Goal: Task Accomplishment & Management: Use online tool/utility

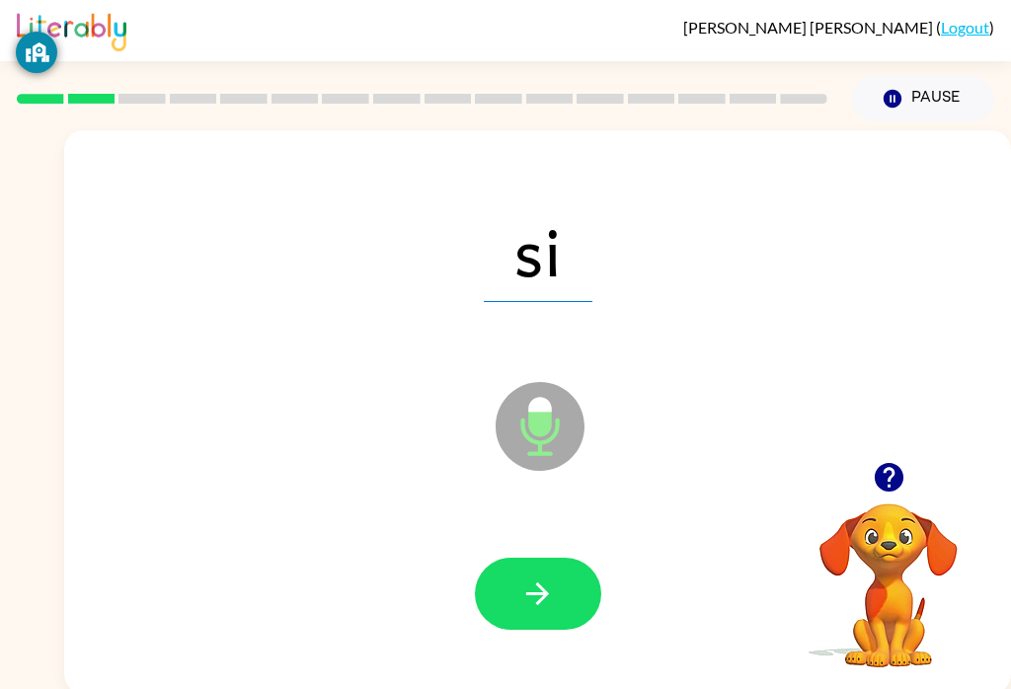
click at [545, 576] on button "button" at bounding box center [538, 594] width 126 height 72
click at [540, 595] on icon "button" at bounding box center [537, 594] width 23 height 23
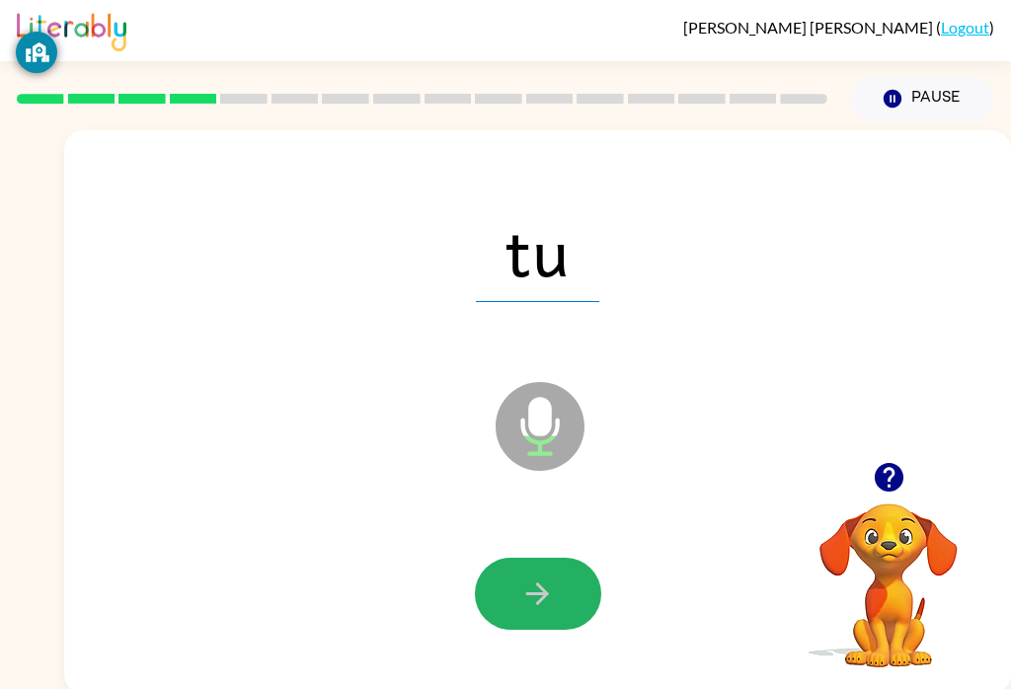
click at [558, 598] on button "button" at bounding box center [538, 594] width 126 height 72
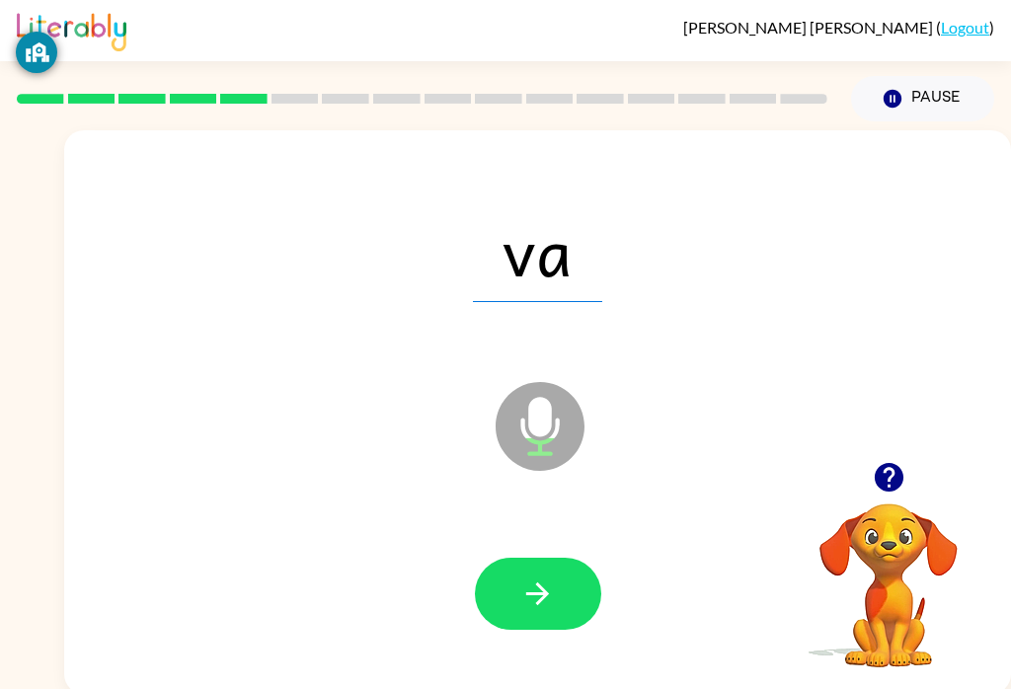
click at [533, 617] on button "button" at bounding box center [538, 594] width 126 height 72
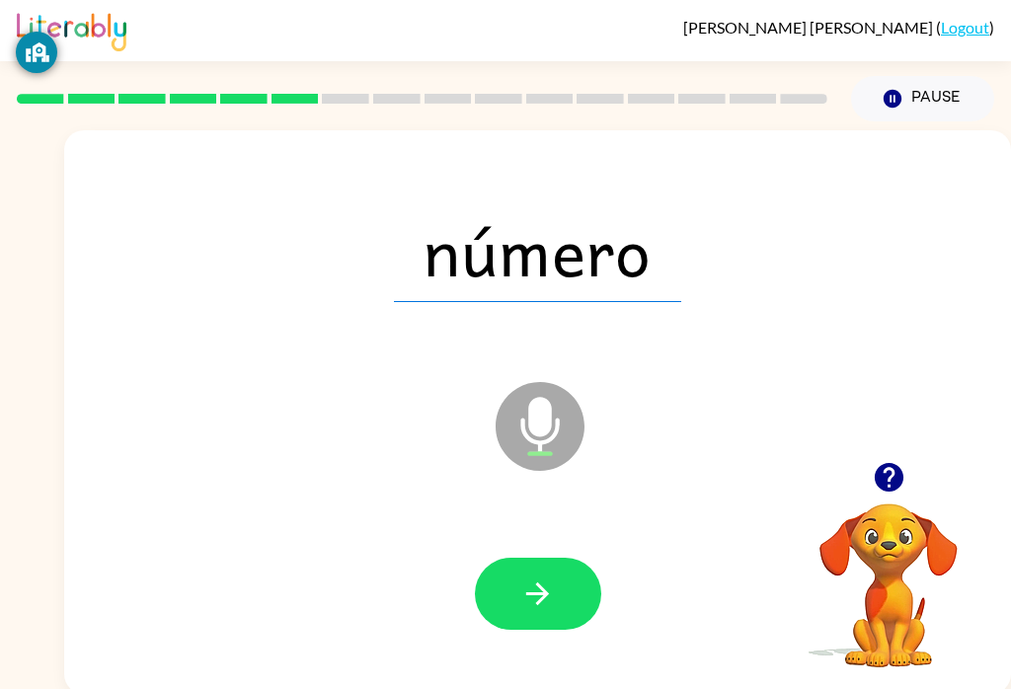
click at [575, 574] on button "button" at bounding box center [538, 594] width 126 height 72
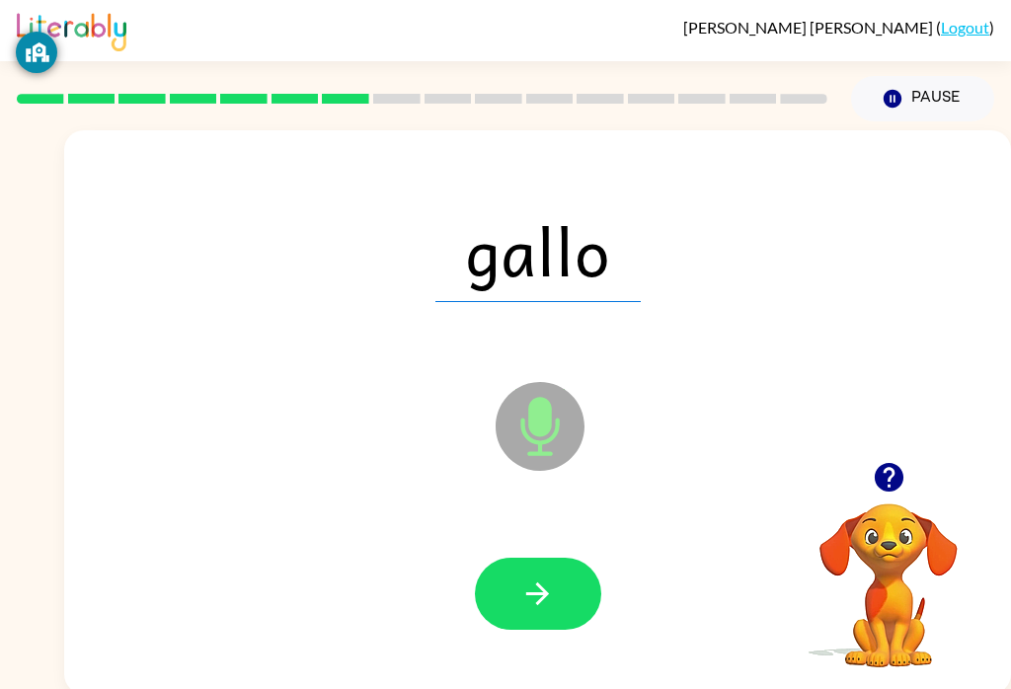
click at [549, 590] on icon "button" at bounding box center [537, 594] width 35 height 35
click at [568, 609] on button "button" at bounding box center [538, 594] width 126 height 72
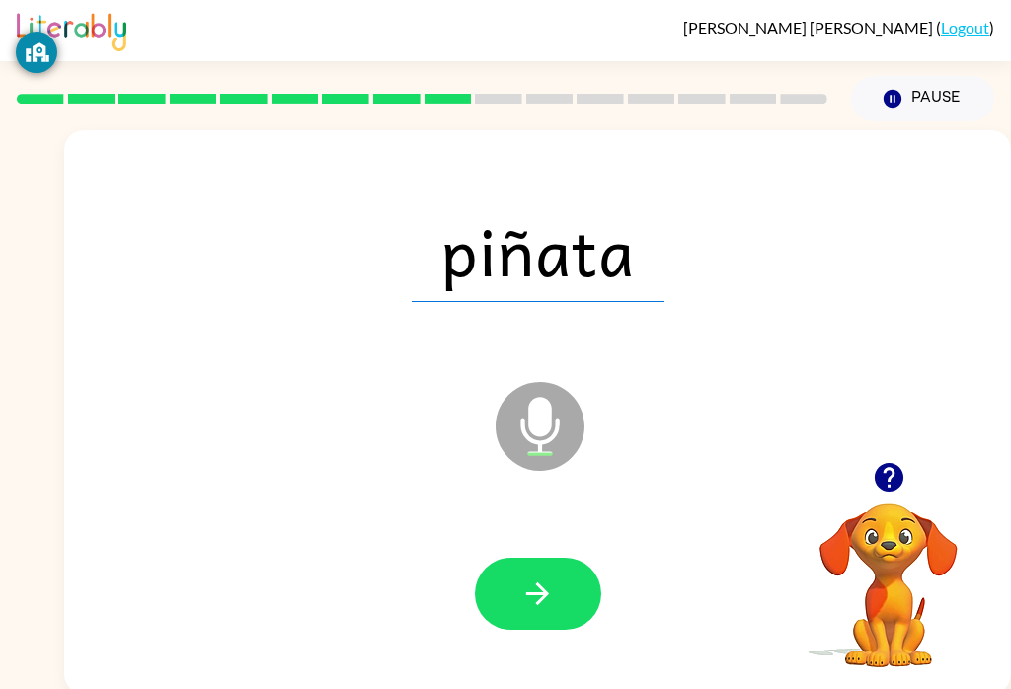
click at [551, 617] on button "button" at bounding box center [538, 594] width 126 height 72
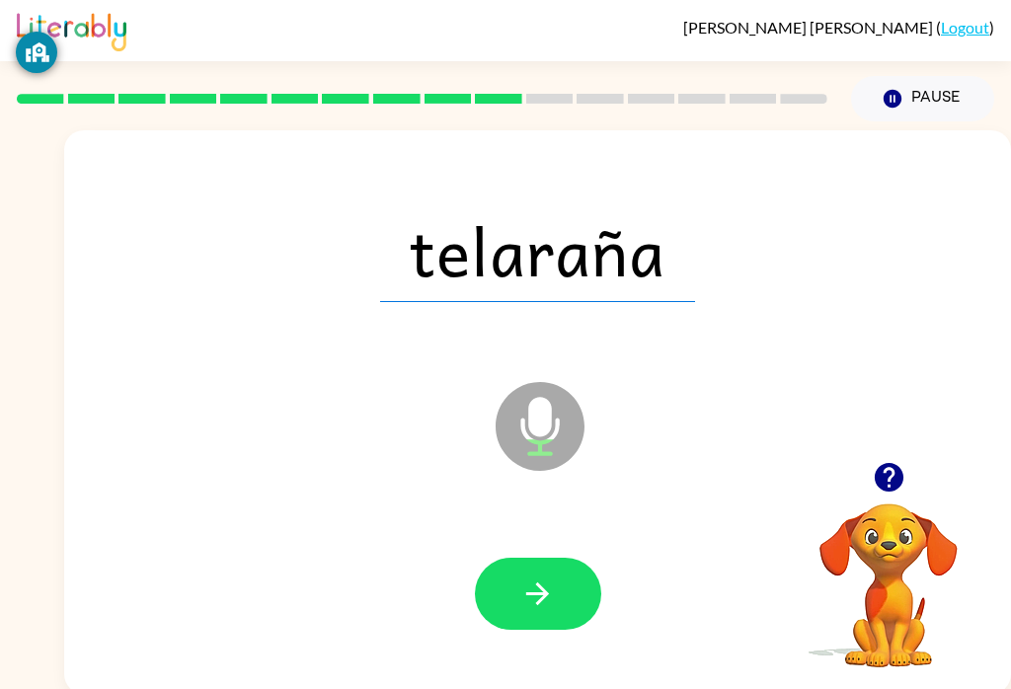
click at [560, 584] on button "button" at bounding box center [538, 594] width 126 height 72
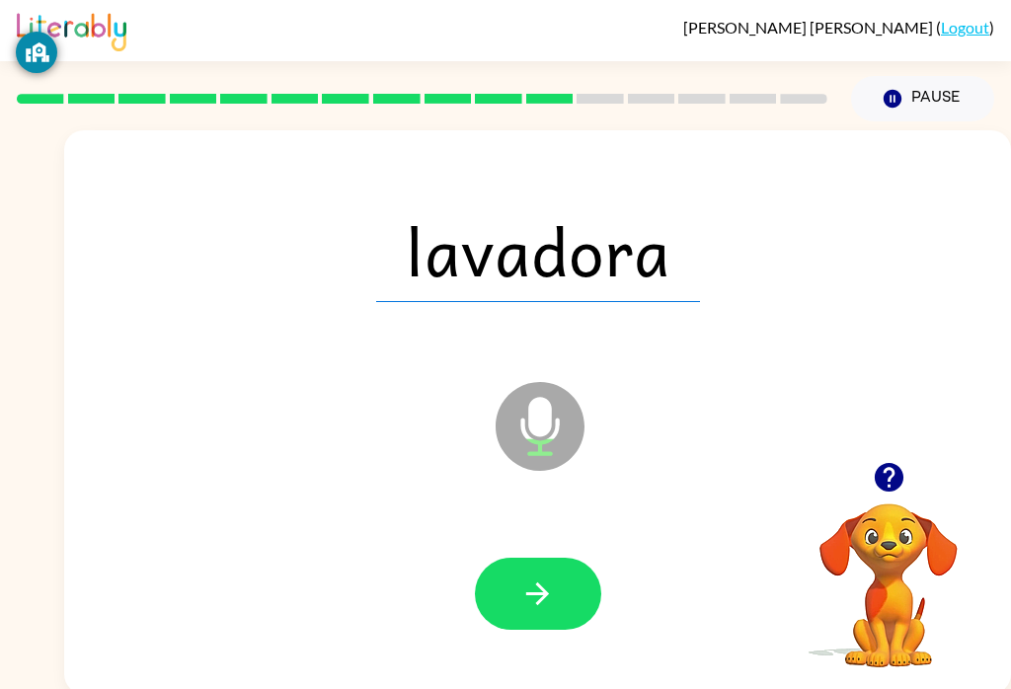
click at [566, 578] on button "button" at bounding box center [538, 594] width 126 height 72
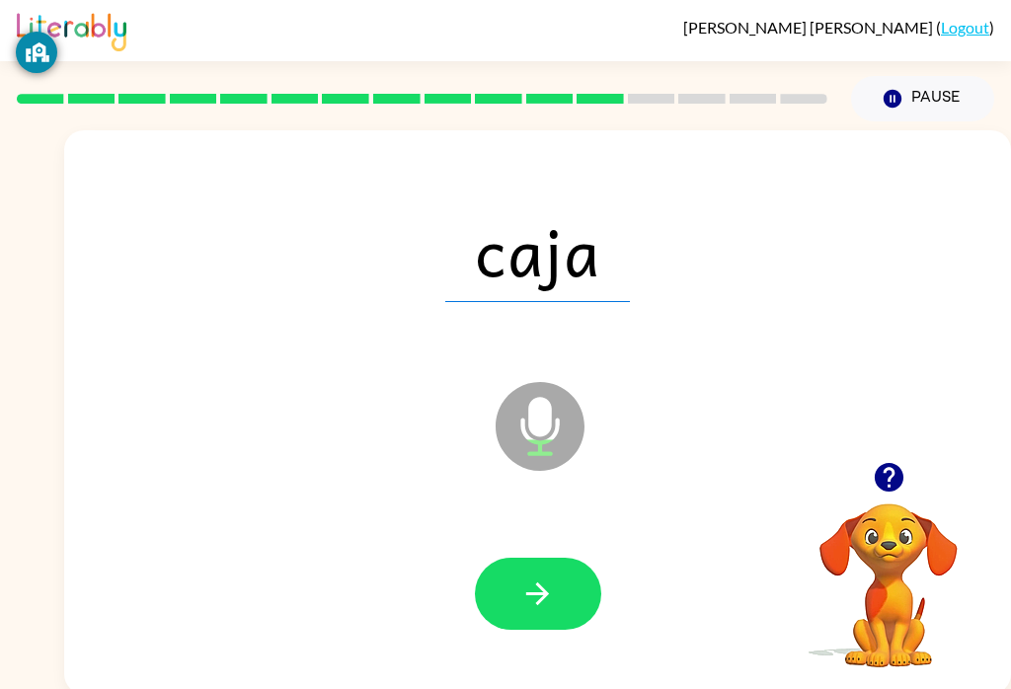
click at [546, 579] on icon "button" at bounding box center [537, 594] width 35 height 35
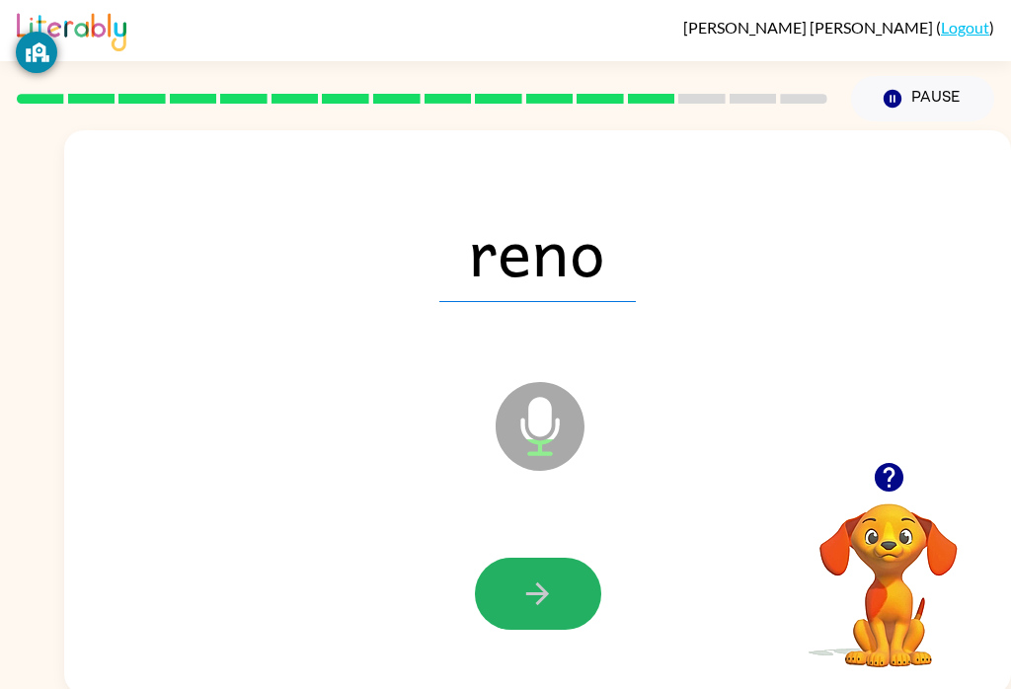
click at [566, 589] on button "button" at bounding box center [538, 594] width 126 height 72
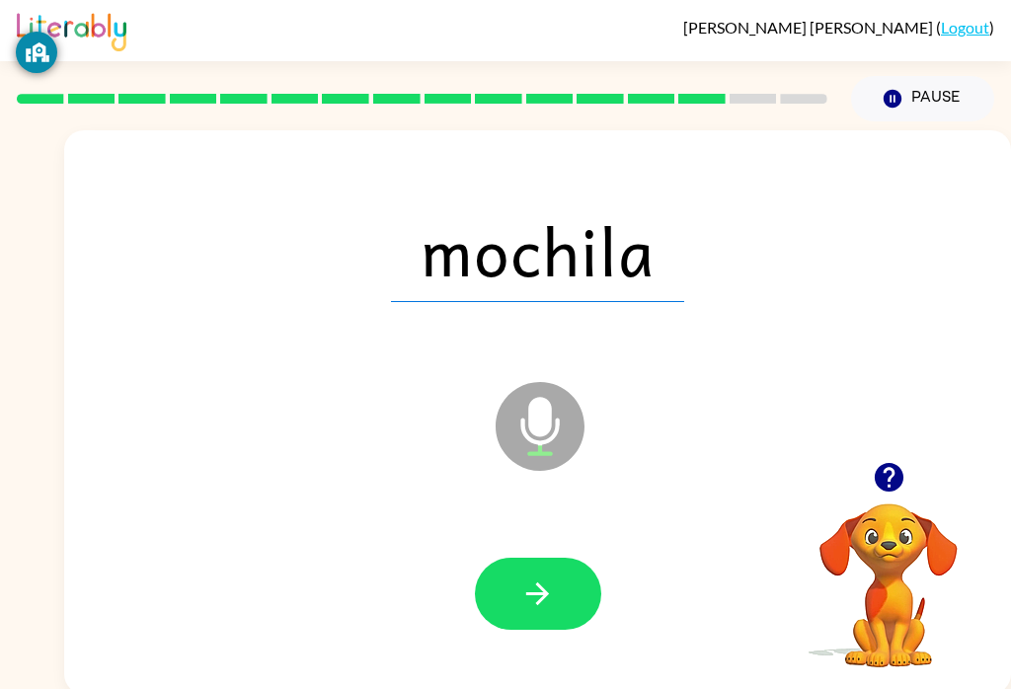
click at [546, 597] on icon "button" at bounding box center [537, 594] width 23 height 23
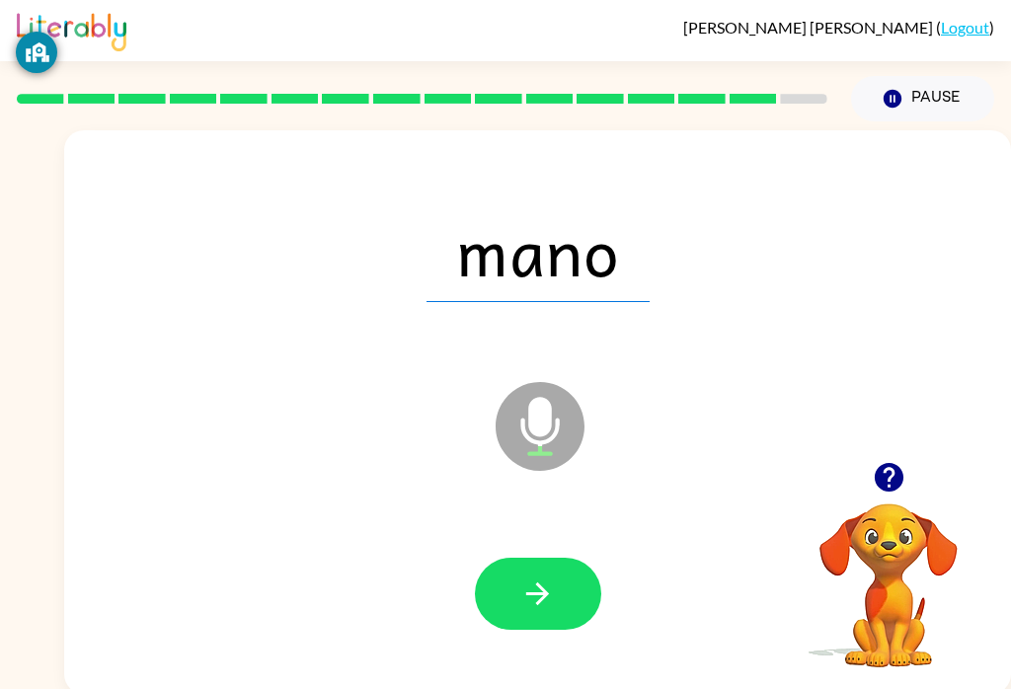
click at [532, 603] on icon "button" at bounding box center [537, 594] width 35 height 35
